Goal: Transaction & Acquisition: Purchase product/service

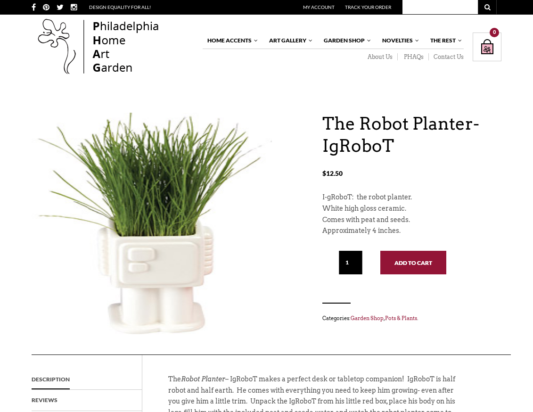
click at [403, 260] on button "Add to cart" at bounding box center [413, 263] width 66 height 24
